Goal: Task Accomplishment & Management: Complete application form

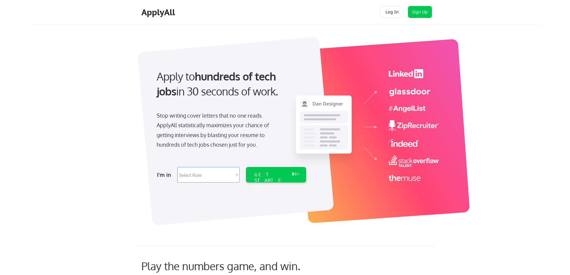
click at [455, 97] on div "Apply to hundreds of tech jobs in 30 seconds of work. Stop writing cover letter…" at bounding box center [294, 128] width 491 height 198
click at [422, 5] on div "ApplyAll Log In Sign Up Log Out" at bounding box center [285, 12] width 510 height 24
click at [422, 7] on button "Sign Up" at bounding box center [420, 12] width 24 height 12
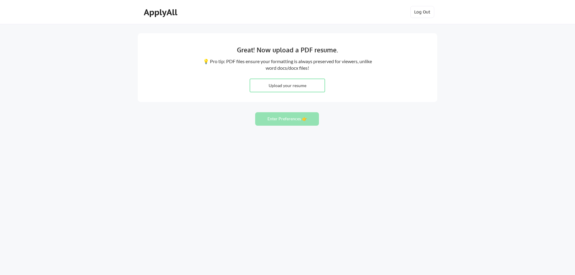
click at [304, 88] on input "file" at bounding box center [287, 85] width 75 height 13
type input "C:\fakepath\Resume_JedBoyle.pdf"
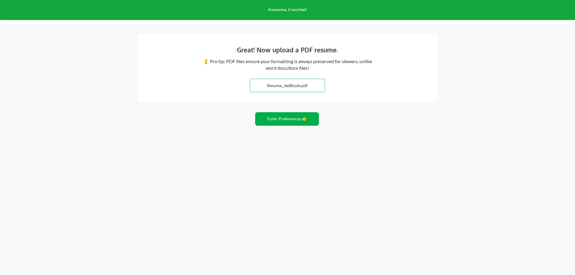
click at [311, 121] on button "Enter Preferences 👉" at bounding box center [287, 118] width 64 height 13
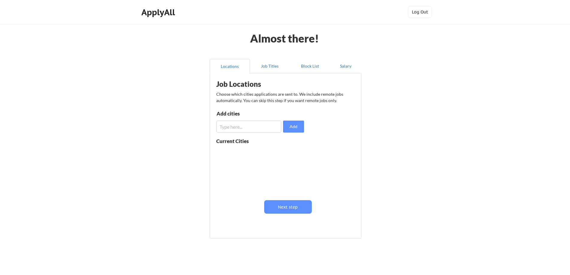
click at [235, 127] on input "input" at bounding box center [248, 127] width 65 height 12
type input "Syracuse"
click at [285, 128] on button "Add" at bounding box center [293, 127] width 21 height 12
click at [260, 128] on input "input" at bounding box center [248, 127] width 65 height 12
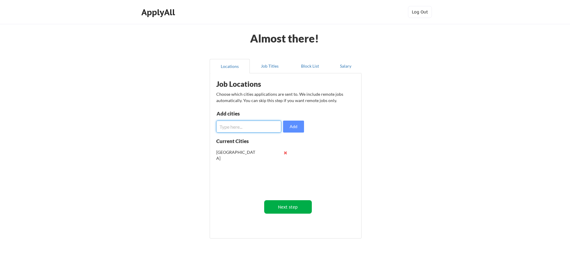
click at [288, 203] on button "Next step" at bounding box center [288, 206] width 48 height 13
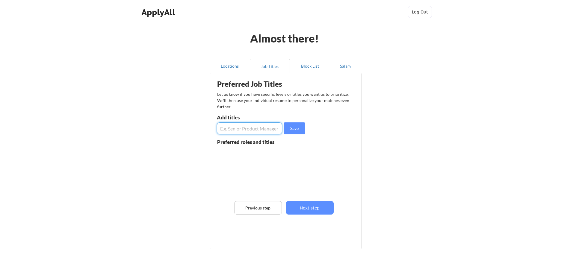
click at [262, 131] on input "input" at bounding box center [249, 128] width 65 height 12
type input "data analyst"
click at [291, 122] on div "Preferred Job Titles Let us know if you have specific levels or titles you want…" at bounding box center [287, 159] width 148 height 167
click at [290, 126] on button "Save" at bounding box center [294, 128] width 21 height 12
click at [264, 129] on input "input" at bounding box center [249, 128] width 65 height 12
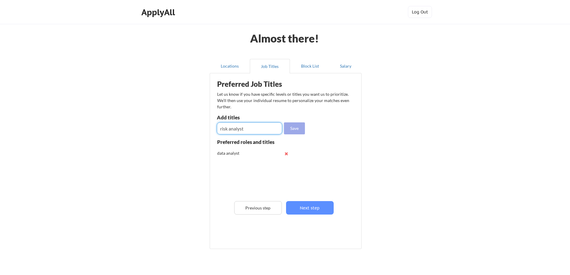
type input "risk analyst"
click at [299, 126] on button "Save" at bounding box center [294, 128] width 21 height 12
click at [250, 133] on input "input" at bounding box center [249, 128] width 65 height 12
type input "junior risk analyst"
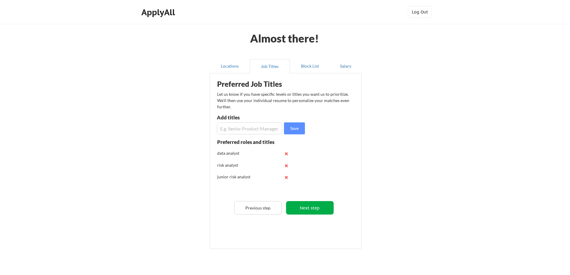
click at [306, 204] on button "Next step" at bounding box center [310, 207] width 48 height 13
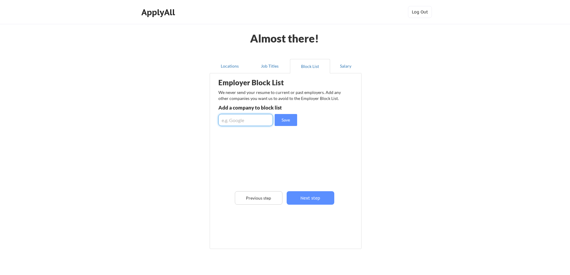
click at [250, 122] on input "input" at bounding box center [245, 120] width 54 height 12
click at [306, 200] on button "Next step" at bounding box center [311, 197] width 48 height 13
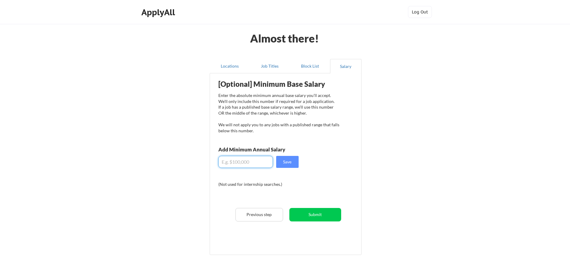
click at [261, 161] on input "input" at bounding box center [245, 162] width 54 height 12
type input "$75,000"
click at [280, 161] on button "Save" at bounding box center [287, 162] width 22 height 12
click at [312, 213] on button "Submit" at bounding box center [315, 214] width 52 height 13
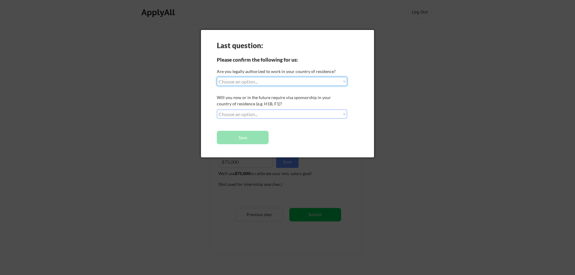
click at [285, 81] on select "Choose an option... Yes, I am a US Citizen Yes, I am a Canadian Citizen Yes, I …" at bounding box center [282, 81] width 130 height 9
select select ""yes__i_am_a_us_citizen""
click at [217, 77] on select "Choose an option... Yes, I am a US Citizen Yes, I am a Canadian Citizen Yes, I …" at bounding box center [282, 81] width 130 height 9
click at [271, 112] on select "Choose an option... No, I will not need sponsorship Yes, I will need sponsorship" at bounding box center [282, 114] width 130 height 9
select select ""no__i_will_not_need_sponsorship""
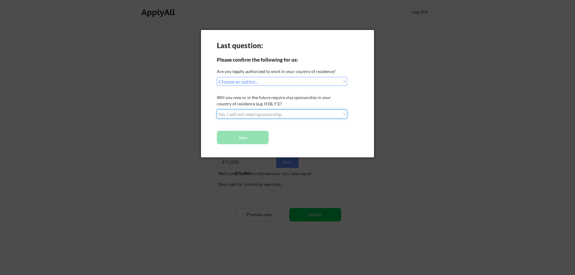
click at [217, 110] on select "Choose an option... No, I will not need sponsorship Yes, I will need sponsorship" at bounding box center [282, 114] width 130 height 9
click at [255, 137] on button "Save" at bounding box center [243, 137] width 52 height 13
